Goal: Task Accomplishment & Management: Use online tool/utility

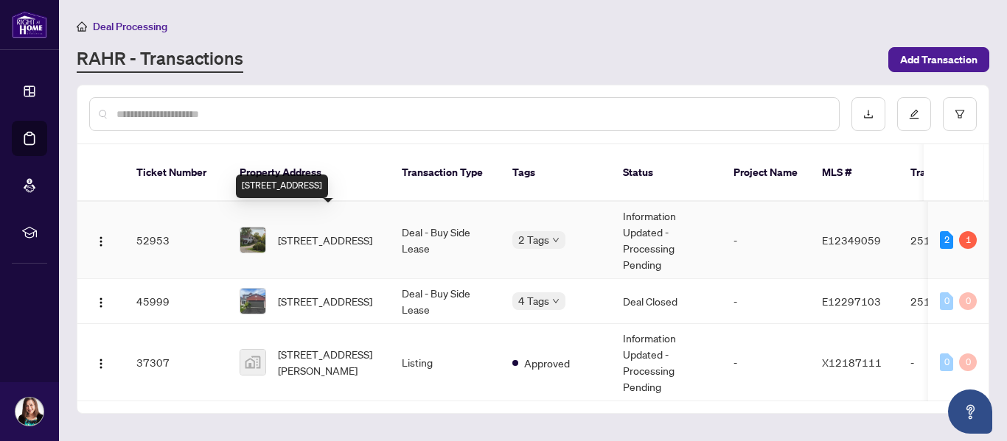
click at [319, 232] on span "[STREET_ADDRESS]" at bounding box center [325, 240] width 94 height 16
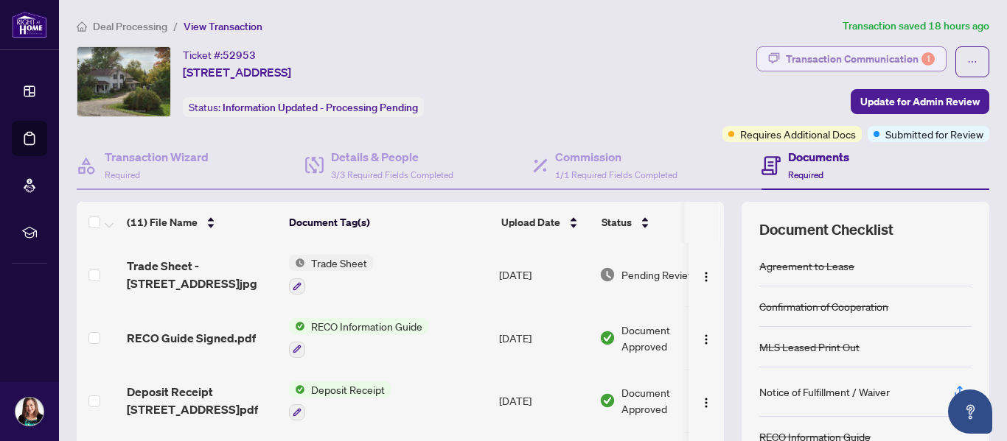
click at [864, 58] on div "Transaction Communication 1" at bounding box center [859, 59] width 149 height 24
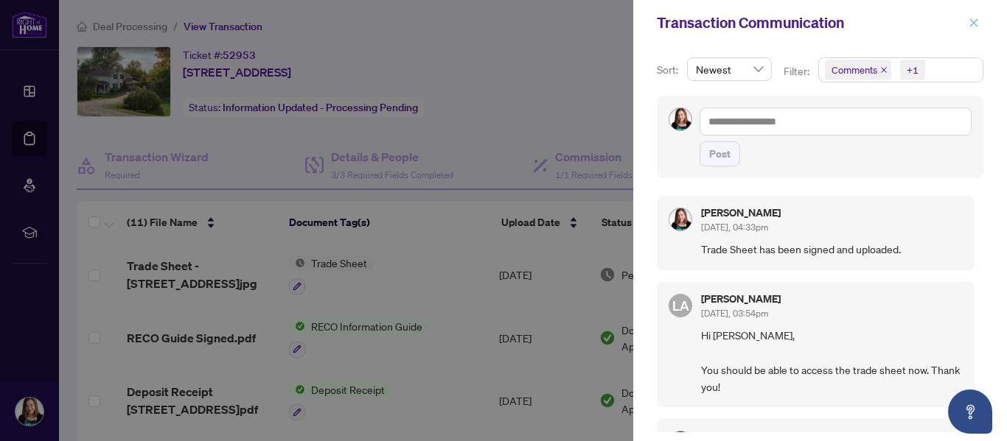
click at [979, 22] on button "button" at bounding box center [973, 23] width 19 height 18
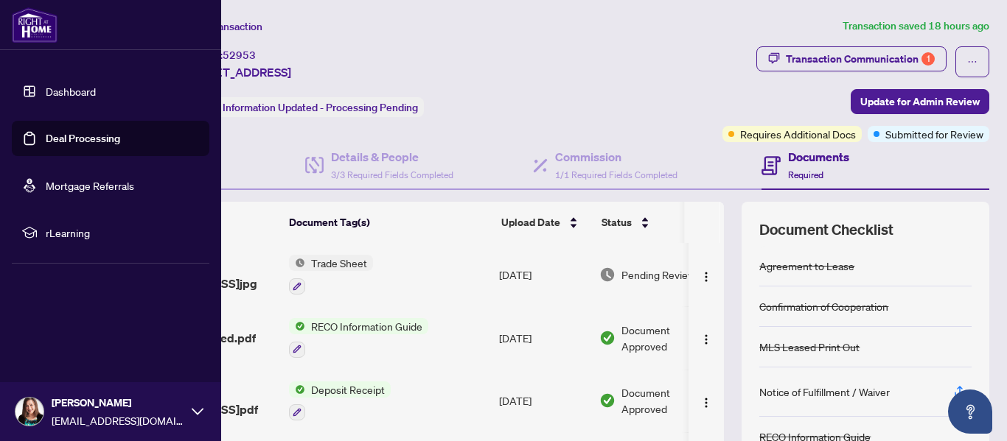
click at [70, 233] on span "rLearning" at bounding box center [122, 233] width 153 height 16
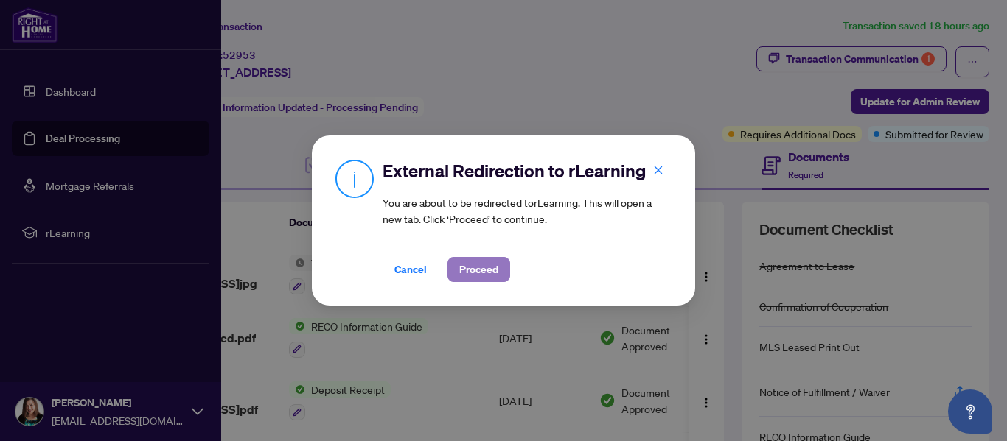
click at [487, 265] on span "Proceed" at bounding box center [478, 270] width 39 height 24
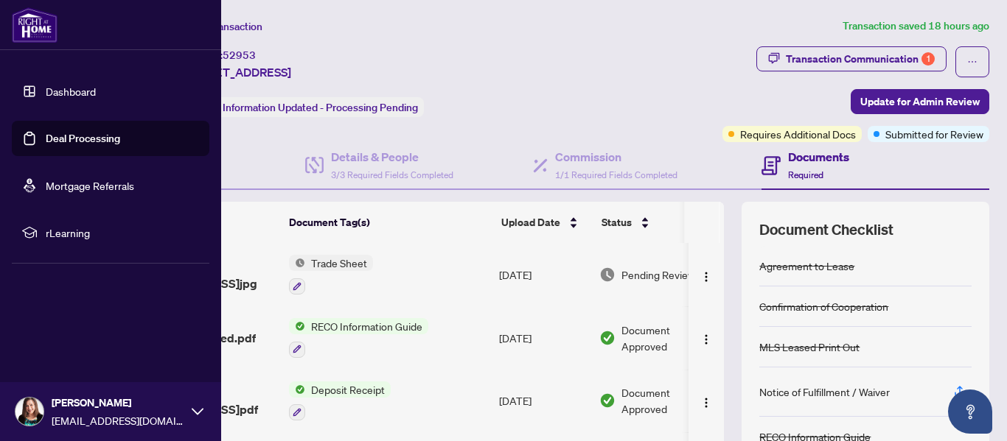
click at [53, 235] on span "rLearning" at bounding box center [122, 233] width 153 height 16
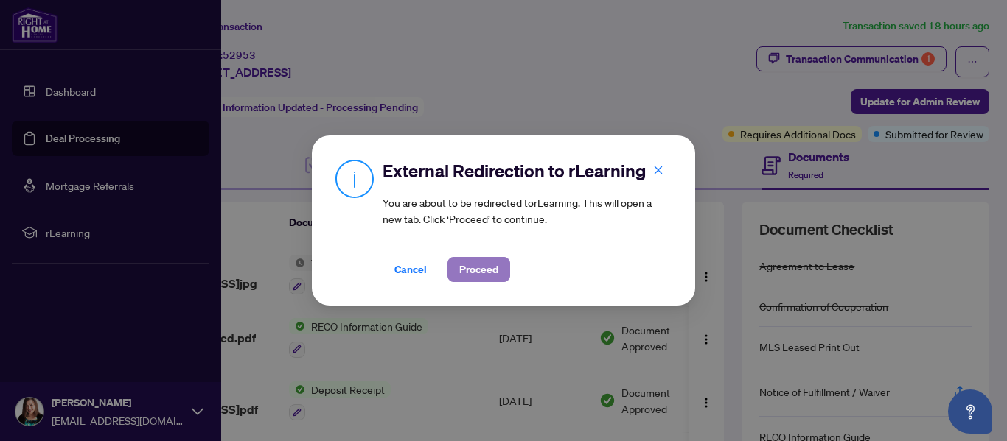
click at [481, 268] on span "Proceed" at bounding box center [478, 270] width 39 height 24
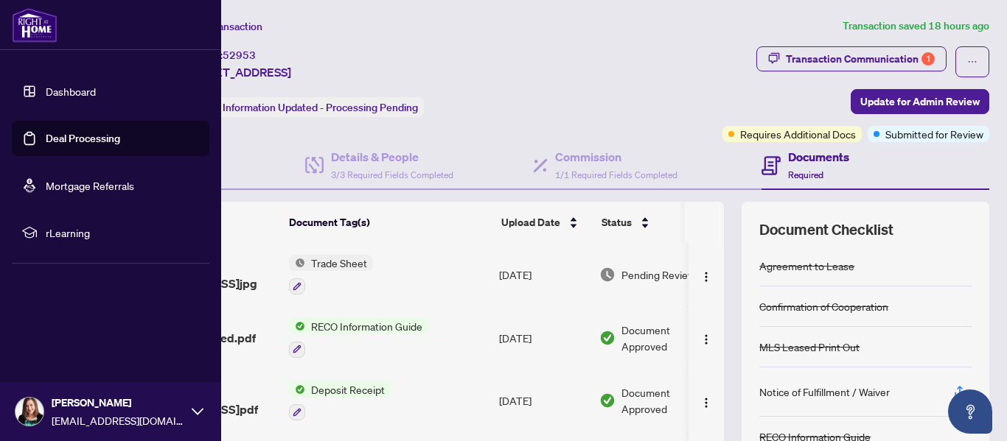
click at [77, 231] on span "rLearning" at bounding box center [122, 233] width 153 height 16
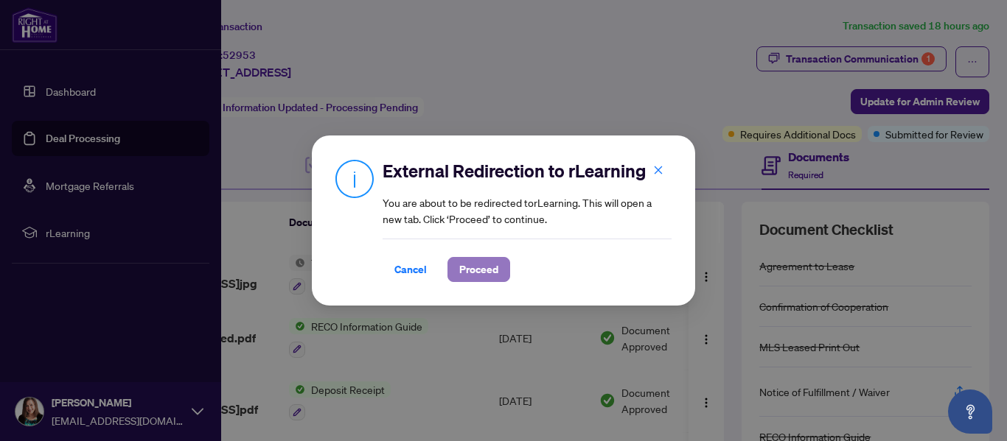
click at [492, 270] on span "Proceed" at bounding box center [478, 270] width 39 height 24
